Goal: Transaction & Acquisition: Purchase product/service

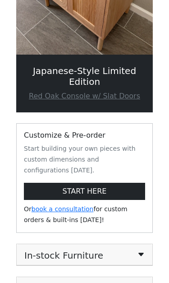
scroll to position [159, 0]
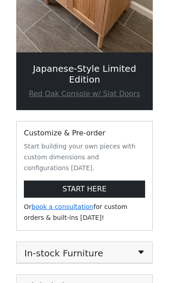
click at [126, 181] on link "START HERE" at bounding box center [85, 189] width 122 height 17
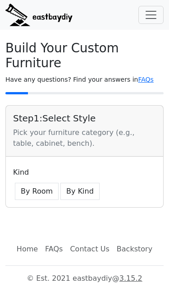
click at [83, 183] on button "By Kind" at bounding box center [80, 191] width 39 height 17
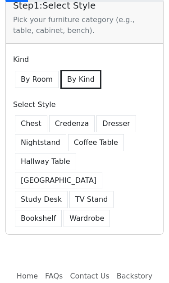
scroll to position [112, 0]
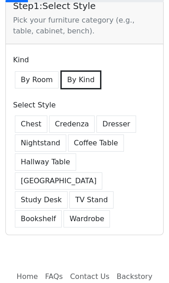
click at [38, 116] on button "Chest" at bounding box center [31, 124] width 33 height 17
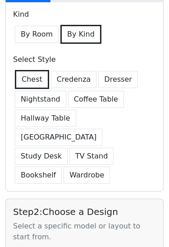
click at [117, 71] on button "Dresser" at bounding box center [117, 79] width 39 height 17
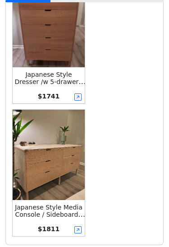
scroll to position [841, 0]
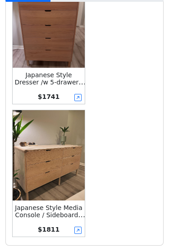
click at [70, 205] on small "Japanese Style Media Console / Sideboard / Credenza Dresser w/ 6-drawer" at bounding box center [50, 219] width 70 height 29
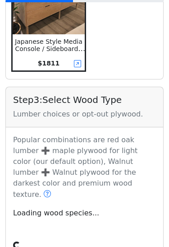
scroll to position [1048, 0]
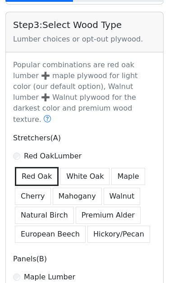
click at [121, 188] on button "Walnut" at bounding box center [122, 196] width 37 height 17
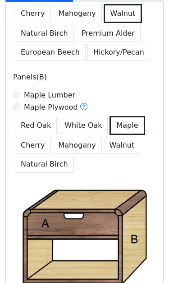
scroll to position [1265, 0]
click at [122, 137] on button "Walnut" at bounding box center [122, 145] width 37 height 17
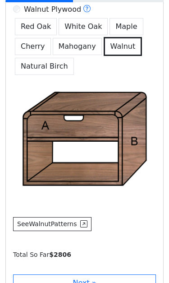
scroll to position [1370, 0]
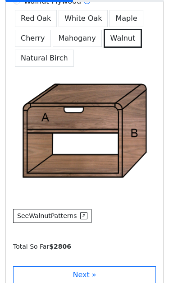
click at [103, 247] on button "Next »" at bounding box center [84, 275] width 143 height 17
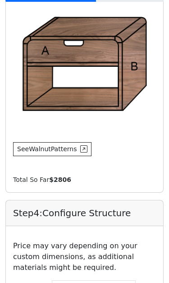
scroll to position [1595, 0]
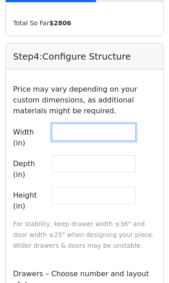
click at [128, 124] on input "**" at bounding box center [94, 132] width 84 height 17
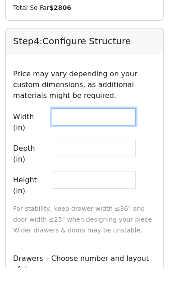
type input "*"
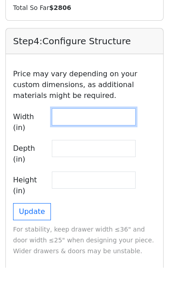
type input "**"
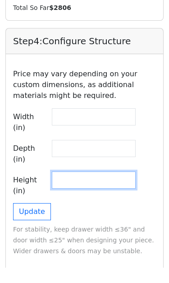
click at [125, 187] on input "**" at bounding box center [94, 195] width 84 height 17
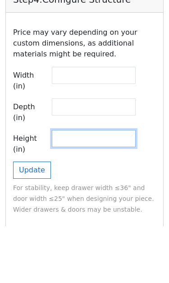
type input "*"
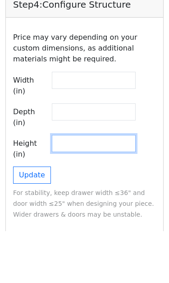
type input "**"
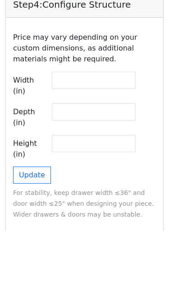
click at [23, 219] on button "Update" at bounding box center [32, 227] width 38 height 17
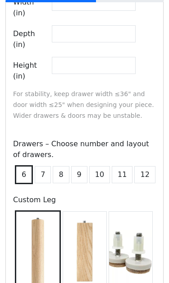
scroll to position [1726, 0]
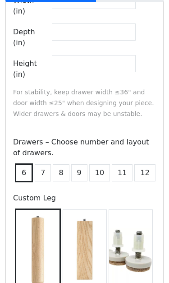
click at [100, 165] on button "10" at bounding box center [99, 173] width 21 height 17
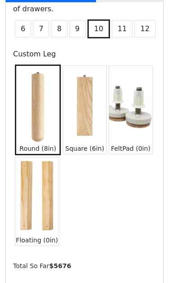
scroll to position [1888, 0]
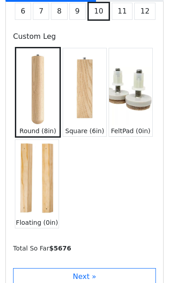
click at [70, 247] on button "Next »" at bounding box center [84, 277] width 143 height 17
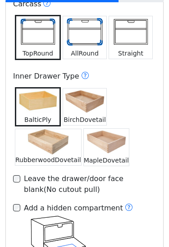
scroll to position [2212, 0]
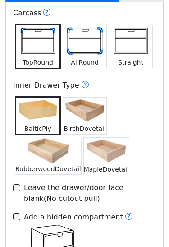
click at [94, 98] on img at bounding box center [84, 111] width 43 height 26
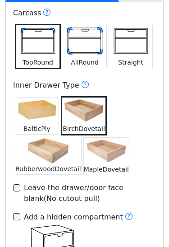
click at [30, 98] on img at bounding box center [36, 111] width 43 height 26
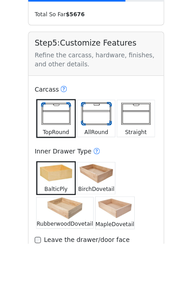
scroll to position [2158, 0]
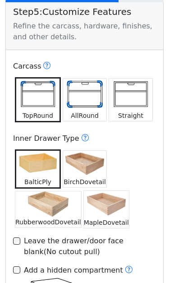
click at [96, 151] on img at bounding box center [84, 164] width 43 height 26
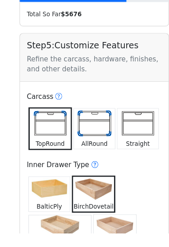
scroll to position [2120, 0]
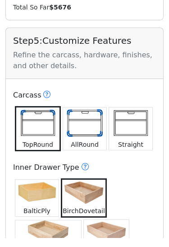
click at [146, 186] on div "BalticPly BirchDovetail RubberwoodDovetail MapleDovetail" at bounding box center [85, 226] width 154 height 81
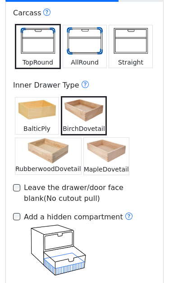
scroll to position [2212, 0]
click at [105, 211] on div "Add a hidden compartment" at bounding box center [78, 217] width 109 height 12
click at [100, 211] on div "Add a hidden compartment" at bounding box center [78, 217] width 109 height 12
click at [125, 211] on button "Add a hidden compartment" at bounding box center [129, 217] width 8 height 12
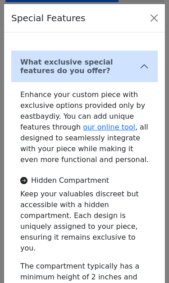
scroll to position [0, 0]
click at [154, 13] on button "Close" at bounding box center [154, 18] width 14 height 14
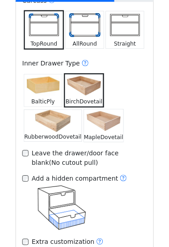
scroll to position [2240, 0]
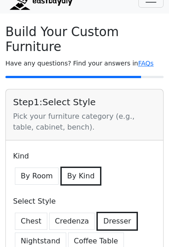
scroll to position [0, 0]
